Goal: Task Accomplishment & Management: Complete application form

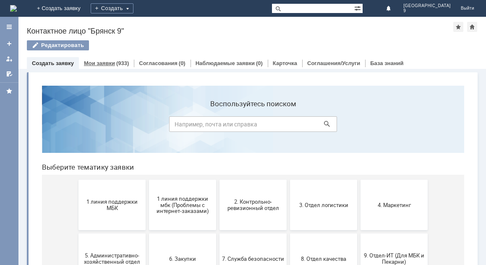
click at [98, 66] on link "Мои заявки" at bounding box center [99, 63] width 31 height 6
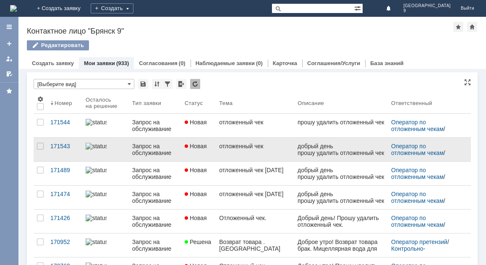
click at [212, 148] on div "Новая" at bounding box center [198, 146] width 28 height 7
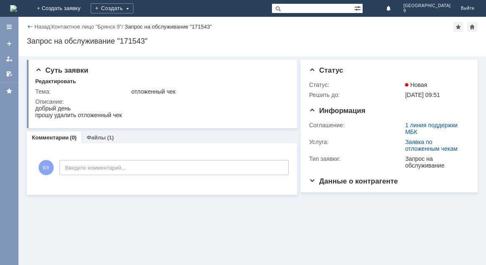
click at [28, 25] on div "Назад" at bounding box center [38, 26] width 23 height 6
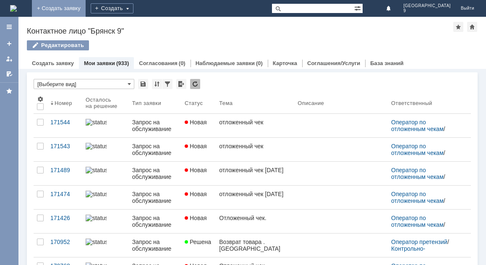
click at [86, 7] on link "+ Создать заявку" at bounding box center [59, 8] width 54 height 17
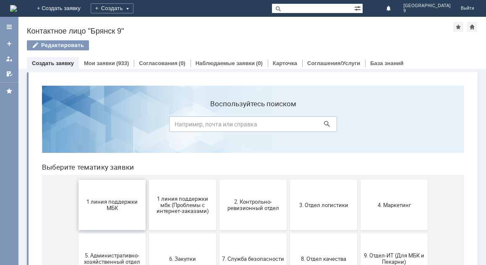
click at [117, 213] on button "1 линия поддержки МБК" at bounding box center [111, 204] width 67 height 50
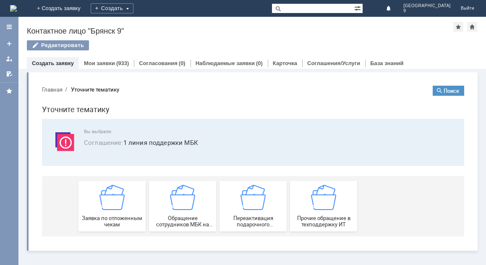
click at [117, 213] on div "Заявка по отложенным чекам" at bounding box center [112, 205] width 62 height 43
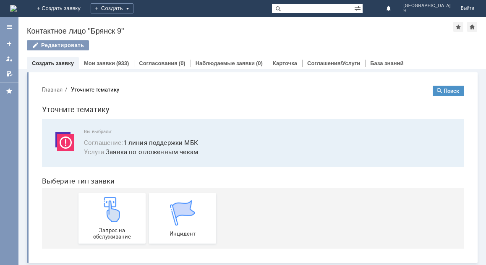
click at [117, 213] on img at bounding box center [111, 209] width 25 height 25
click at [96, 60] on link "Мои заявки" at bounding box center [99, 63] width 31 height 6
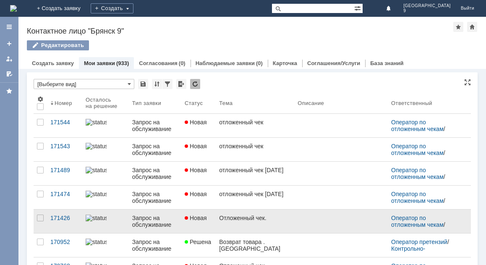
click at [257, 226] on link "Отложенный чек." at bounding box center [255, 220] width 78 height 23
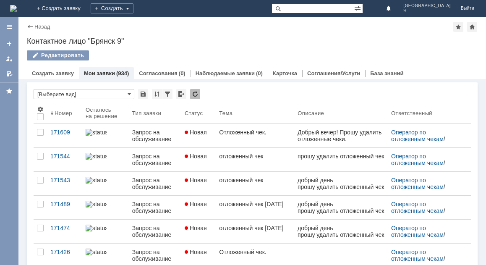
click at [216, 182] on link "Новая" at bounding box center [198, 182] width 34 height 23
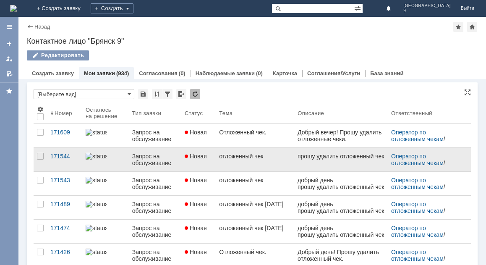
click at [266, 160] on link "отложенный чек" at bounding box center [255, 159] width 78 height 23
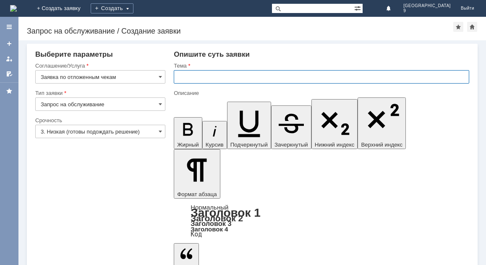
click at [189, 78] on input "text" at bounding box center [321, 76] width 295 height 13
type input "Отложенный чек."
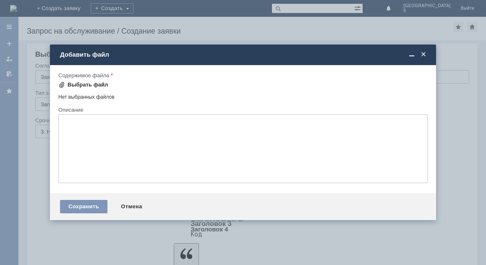
click at [86, 85] on div "Выбрать файл" at bounding box center [88, 84] width 41 height 7
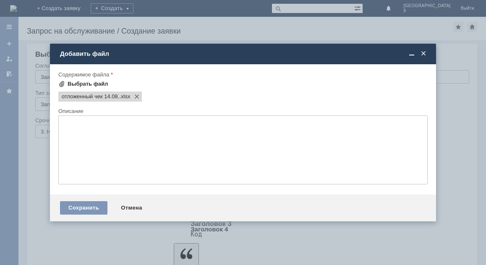
click at [95, 84] on div "Выбрать файл" at bounding box center [88, 84] width 41 height 7
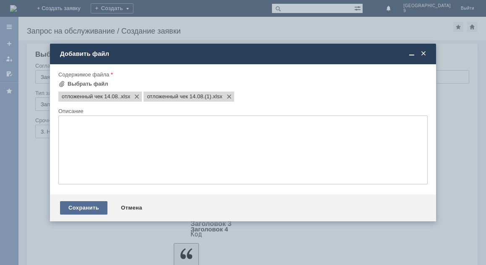
click at [85, 209] on div "Сохранить" at bounding box center [83, 207] width 47 height 13
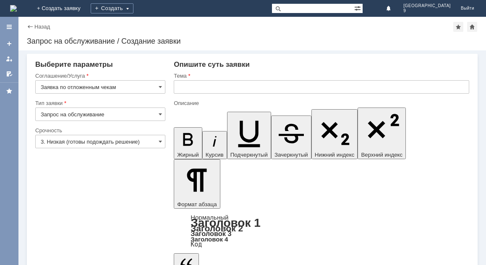
click at [29, 25] on div "Назад" at bounding box center [38, 26] width 23 height 6
